Goal: Task Accomplishment & Management: Use online tool/utility

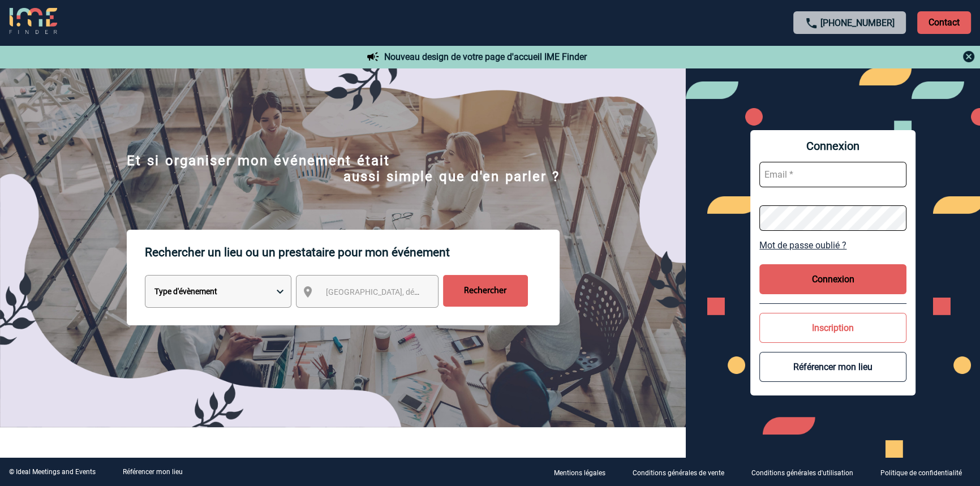
type input "blemonnier@ime-groupe.com"
click at [787, 269] on button "Connexion" at bounding box center [832, 279] width 147 height 30
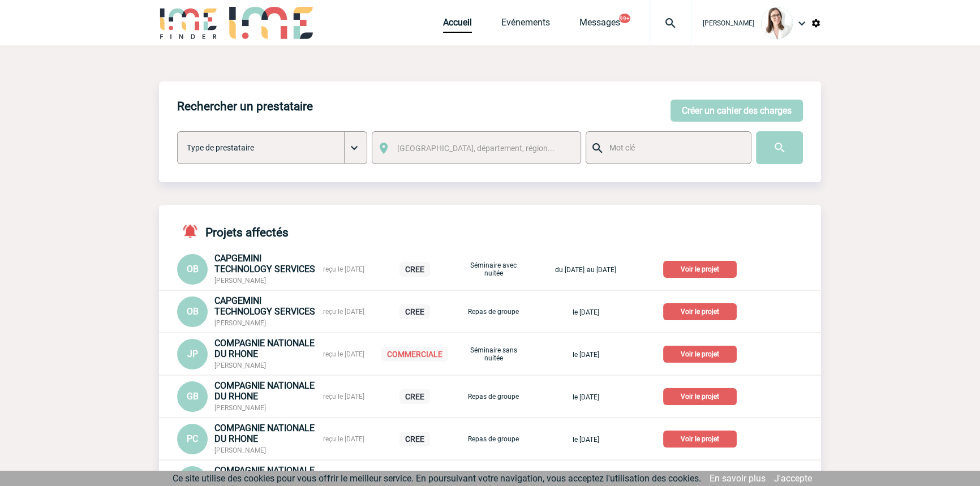
click at [655, 25] on img at bounding box center [670, 23] width 41 height 14
type input "2000421727"
select select "21228"
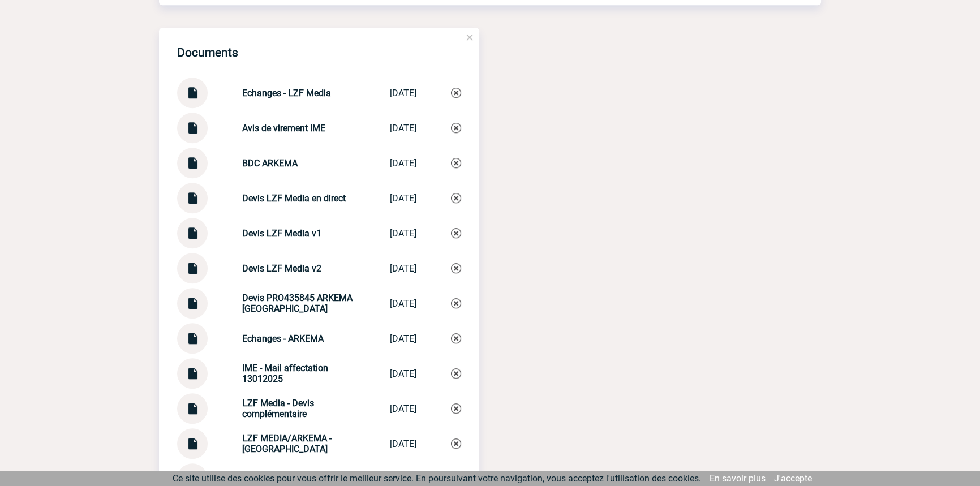
scroll to position [1336, 0]
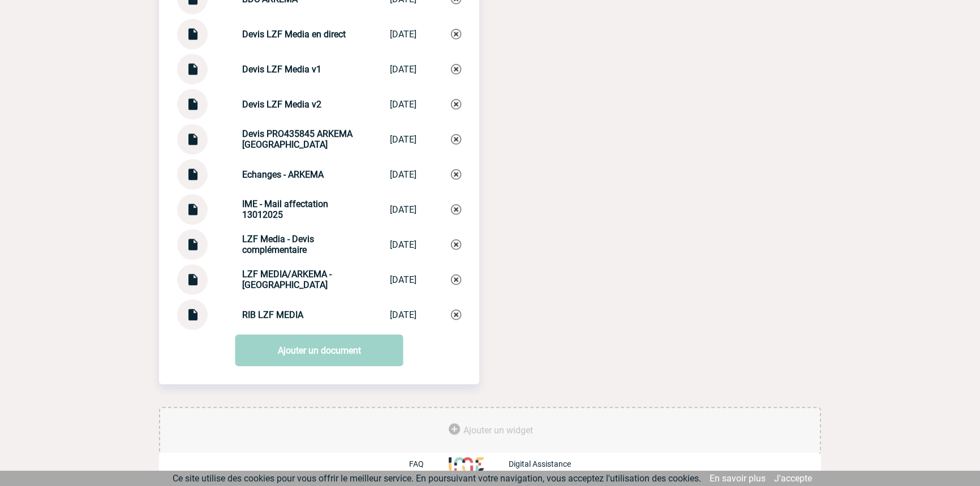
click at [302, 179] on strong "Echanges - ARKEMA" at bounding box center [282, 174] width 81 height 11
click at [301, 178] on strong "Echanges - ARKEMA" at bounding box center [282, 174] width 81 height 11
click at [299, 178] on strong "Echanges - ARKEMA" at bounding box center [282, 174] width 81 height 11
click at [299, 179] on strong "Echanges - ARKEMA" at bounding box center [282, 174] width 81 height 11
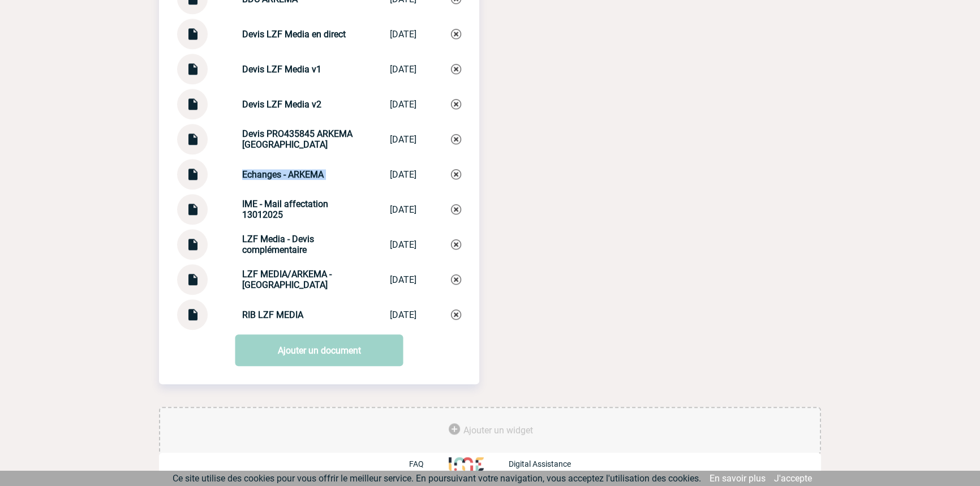
click at [299, 178] on strong "Echanges - ARKEMA" at bounding box center [282, 174] width 81 height 11
copy div "Echanges - ARKEMA Echanges - ARKEMA"
click at [310, 347] on link "Ajouter un document" at bounding box center [319, 350] width 168 height 32
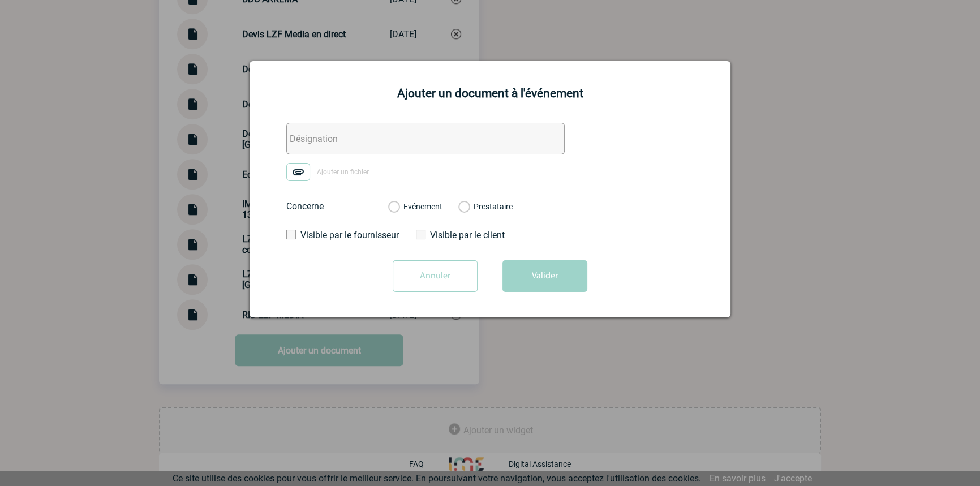
click at [359, 141] on input "text" at bounding box center [425, 139] width 278 height 32
paste input "Echanges - ARKEMA"
click at [327, 143] on input "Echanges - ARKEMA" at bounding box center [425, 139] width 278 height 32
type input "Echanges 2 - ARKEMA"
click at [302, 169] on img at bounding box center [298, 172] width 24 height 18
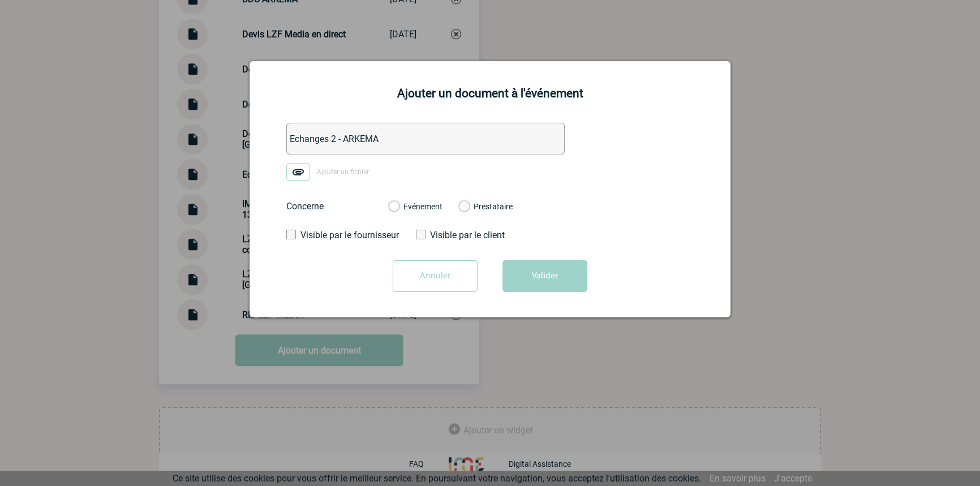
click at [0, 0] on input "Ajouter un fichier" at bounding box center [0, 0] width 0 height 0
click at [399, 207] on label "Evénement" at bounding box center [393, 207] width 11 height 10
click at [0, 0] on input "Evénement" at bounding box center [0, 0] width 0 height 0
click at [557, 297] on div "Annuler Valider" at bounding box center [490, 280] width 453 height 40
click at [565, 281] on button "Valider" at bounding box center [545, 276] width 85 height 32
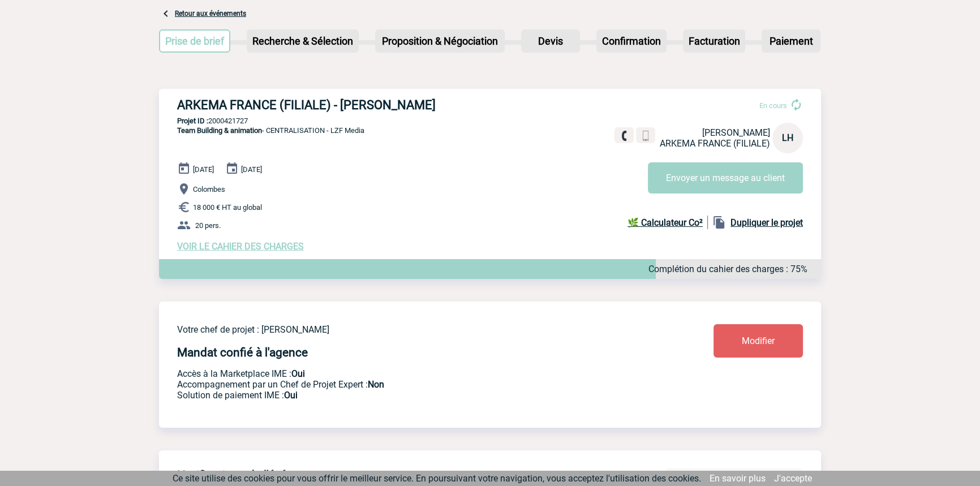
scroll to position [0, 0]
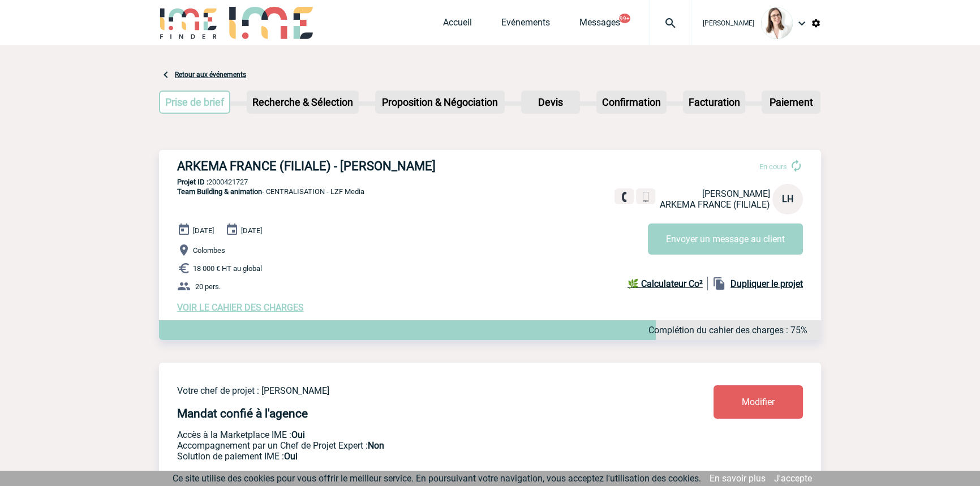
click at [651, 22] on img at bounding box center [670, 23] width 41 height 14
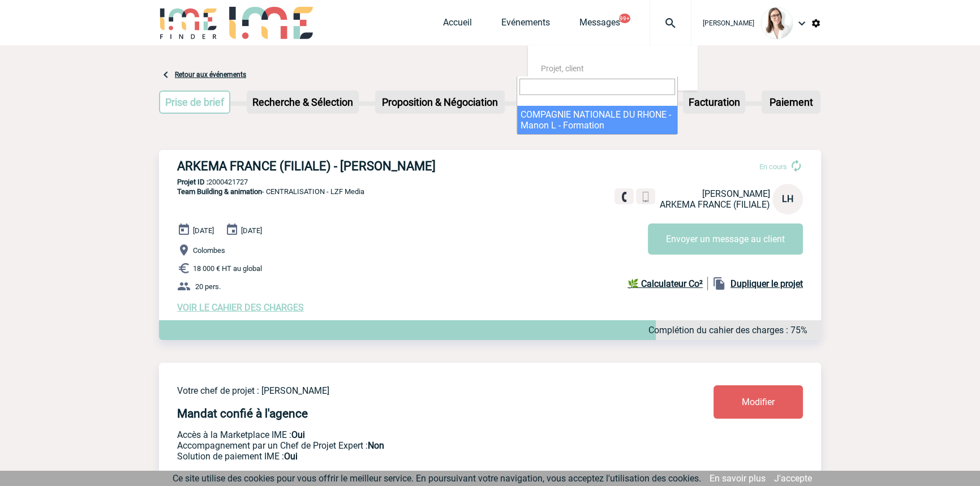
click at [500, 126] on div "Prise de brief Etape suivante Recherche & Sélection Etape suivante Devis" at bounding box center [490, 104] width 662 height 46
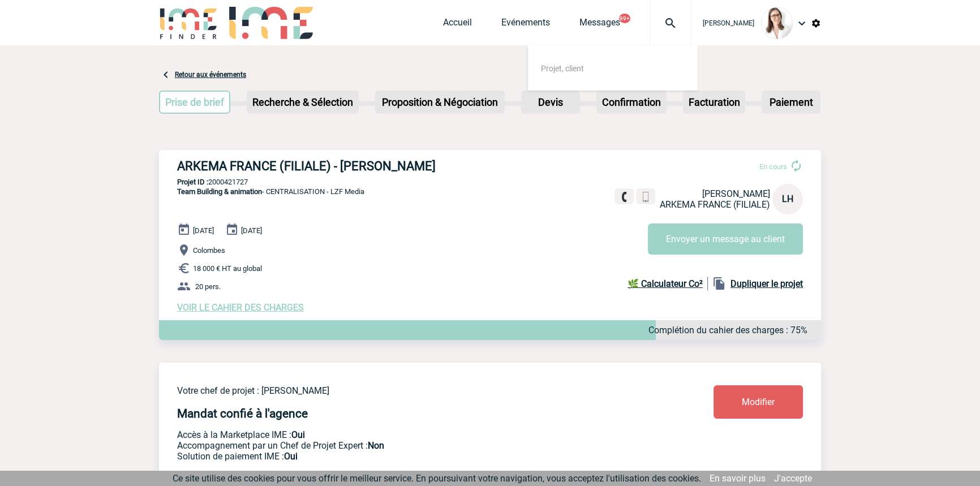
click at [650, 21] on img at bounding box center [670, 23] width 41 height 14
click at [650, 29] on div at bounding box center [671, 22] width 42 height 45
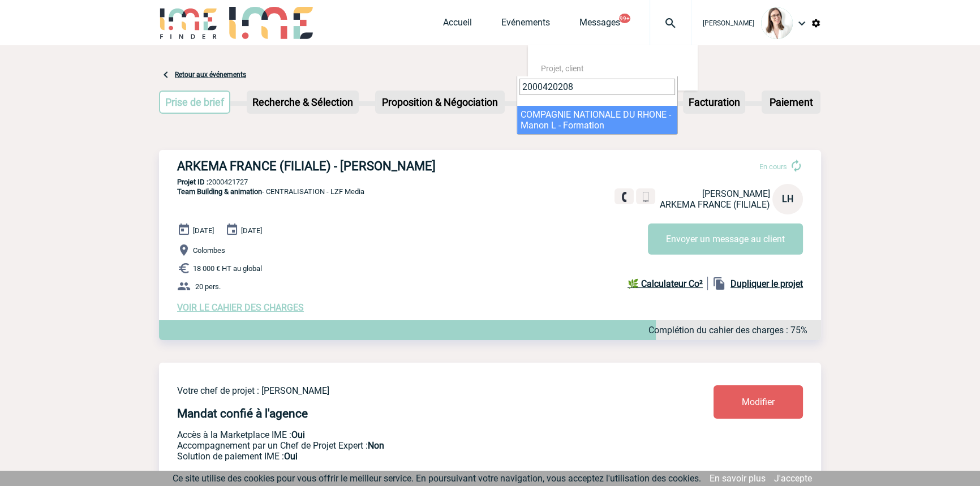
type input "2000420208"
select select "19709"
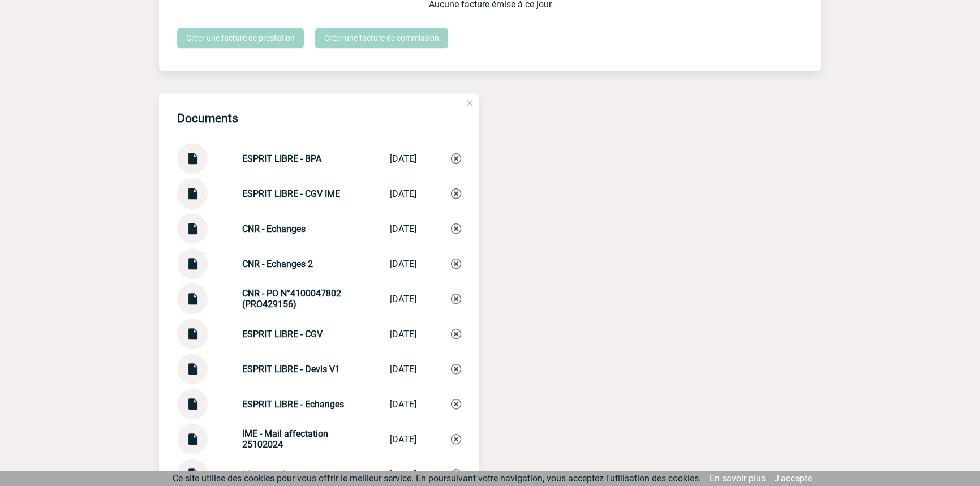
scroll to position [1095, 0]
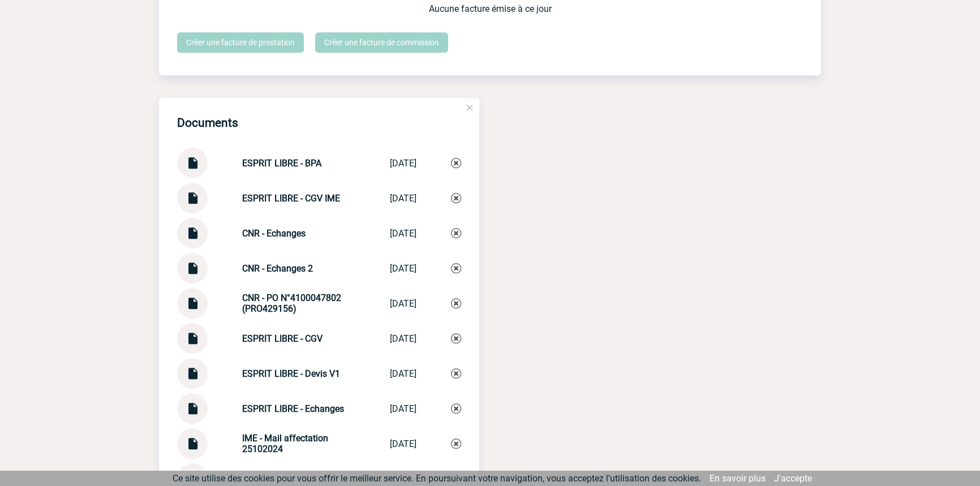
click at [287, 273] on strong "CNR - Echanges 2" at bounding box center [277, 268] width 71 height 11
click at [287, 274] on strong "CNR - Echanges 2" at bounding box center [277, 268] width 71 height 11
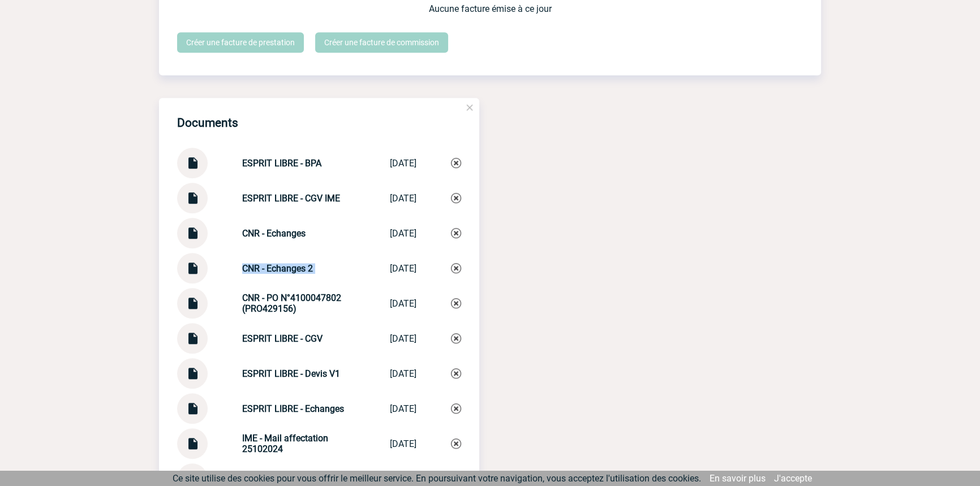
copy div "CNR - Echanges 2 CNR - Echanges 2"
click at [452, 272] on img at bounding box center [456, 268] width 10 height 10
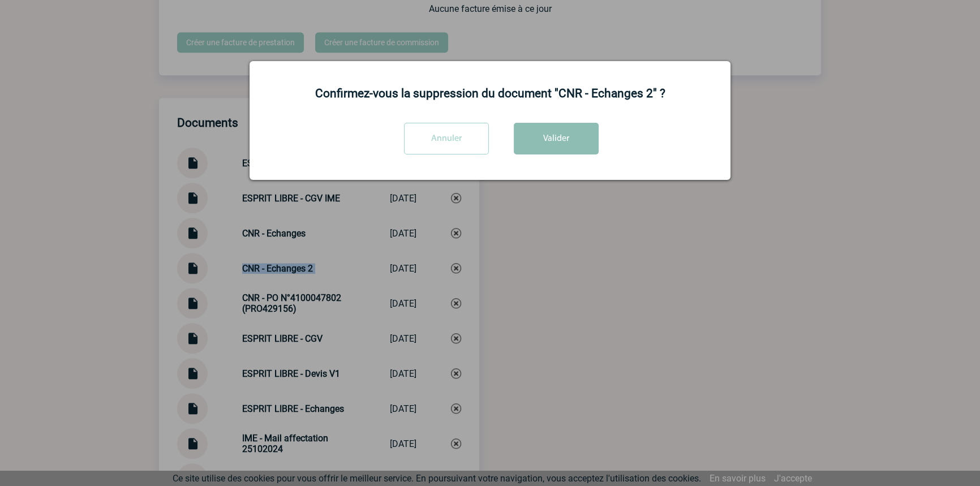
click at [548, 153] on button "Valider" at bounding box center [556, 139] width 85 height 32
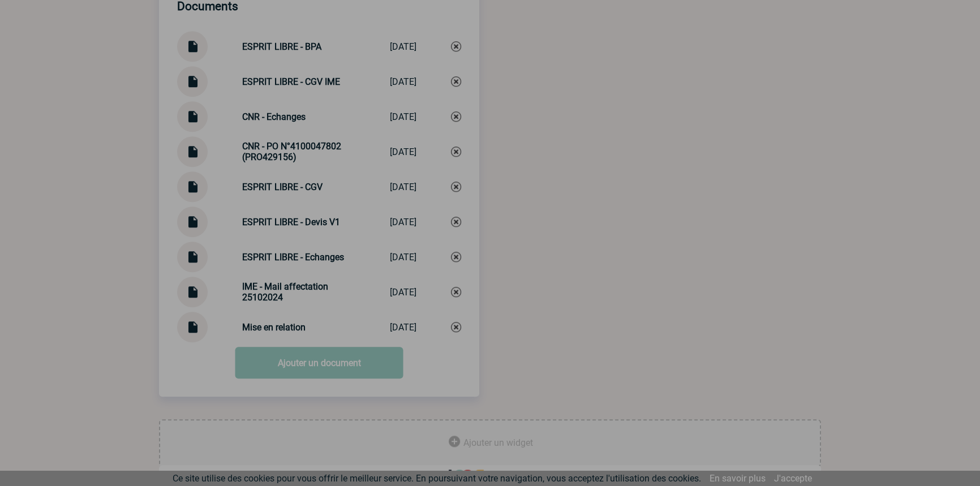
scroll to position [1231, 0]
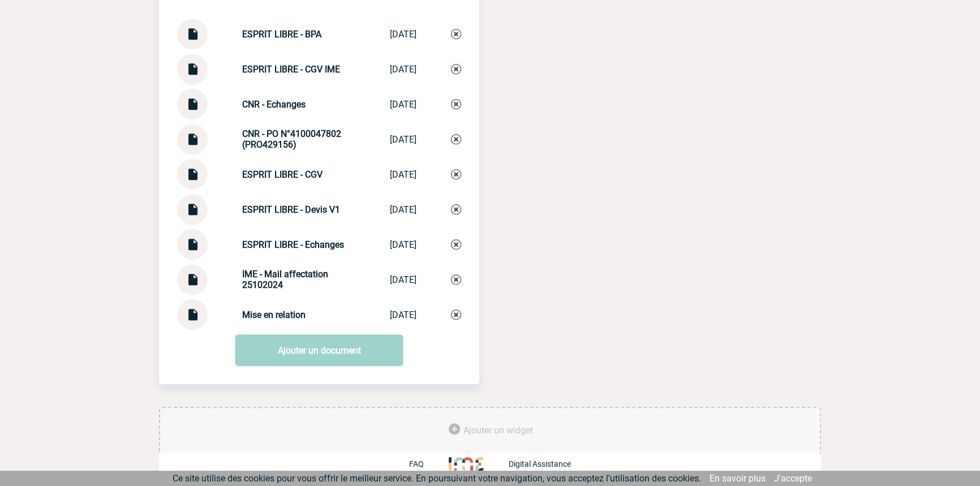
drag, startPoint x: 294, startPoint y: 357, endPoint x: 298, endPoint y: 375, distance: 19.0
click at [294, 356] on link "Ajouter un document" at bounding box center [319, 350] width 168 height 32
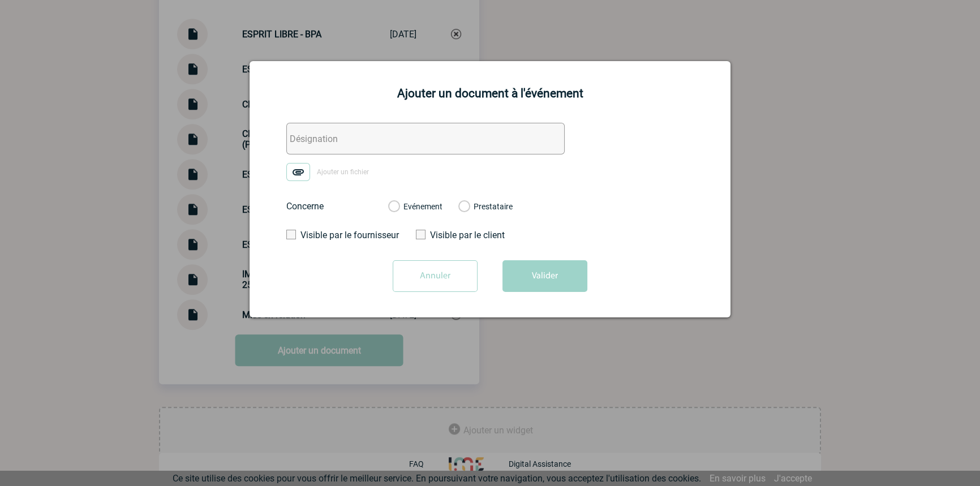
click at [488, 132] on input "text" at bounding box center [425, 139] width 278 height 32
paste input "CNR - Echanges 2"
type input "CNR - Echanges 2"
click at [306, 176] on img at bounding box center [298, 172] width 24 height 18
click at [0, 0] on input "Ajouter un fichier" at bounding box center [0, 0] width 0 height 0
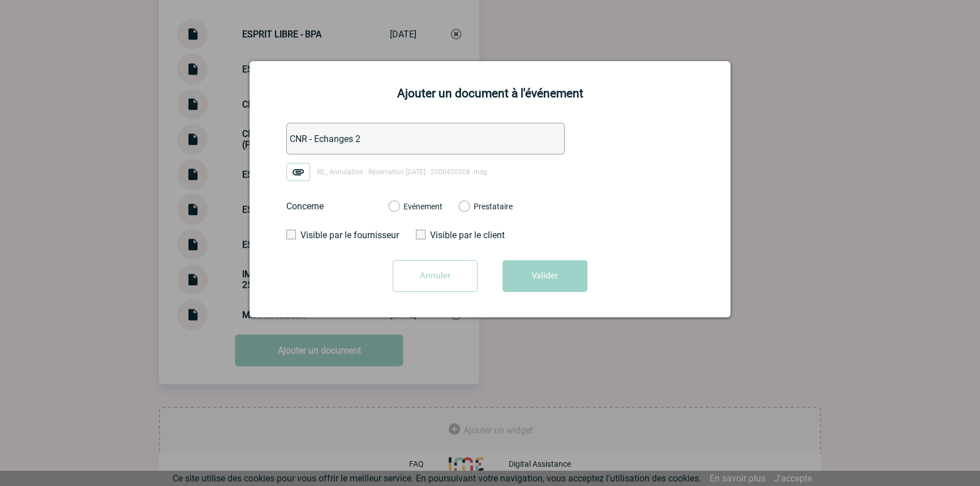
click at [436, 201] on div "Evénement" at bounding box center [415, 206] width 54 height 11
click at [399, 205] on label "Evénement" at bounding box center [393, 207] width 11 height 10
click at [0, 0] on input "Evénement" at bounding box center [0, 0] width 0 height 0
click at [549, 294] on div "Annuler Valider" at bounding box center [490, 280] width 453 height 40
click at [543, 282] on button "Valider" at bounding box center [545, 276] width 85 height 32
